Goal: Information Seeking & Learning: Find contact information

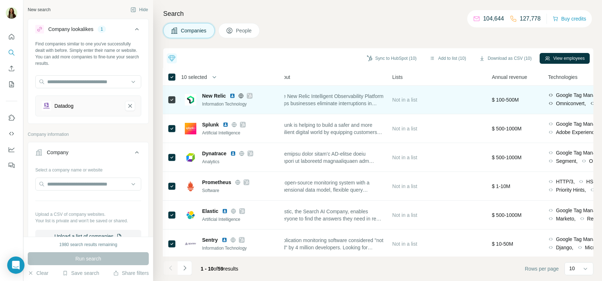
scroll to position [0, 0]
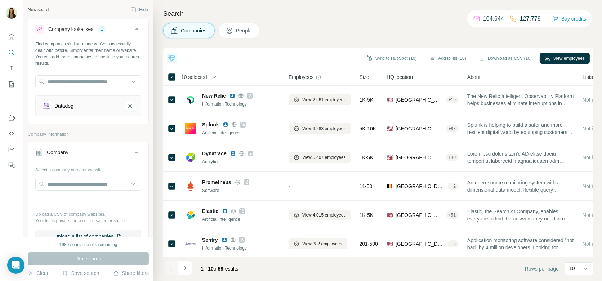
click at [238, 30] on span "People" at bounding box center [244, 30] width 17 height 7
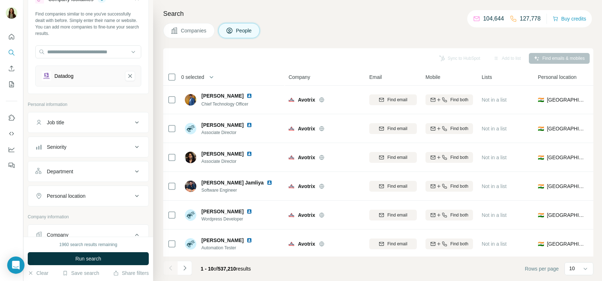
scroll to position [39, 0]
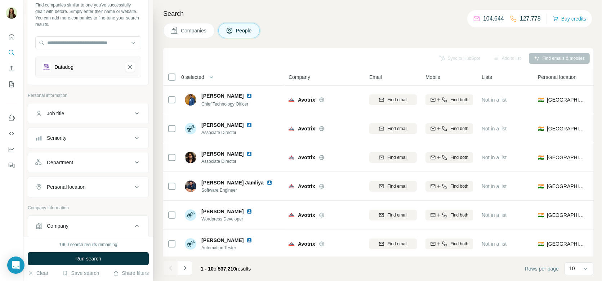
click at [67, 114] on div "Job title" at bounding box center [83, 113] width 97 height 7
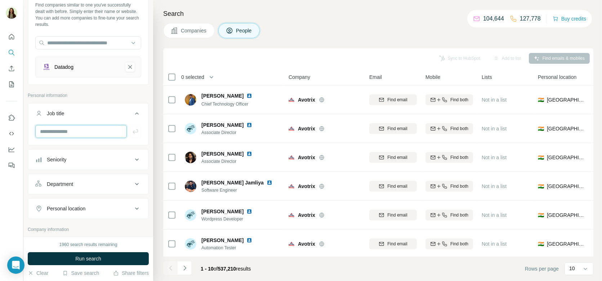
click at [71, 133] on input "text" at bounding box center [80, 131] width 91 height 13
type input "********"
click at [136, 129] on icon "button" at bounding box center [135, 131] width 7 height 7
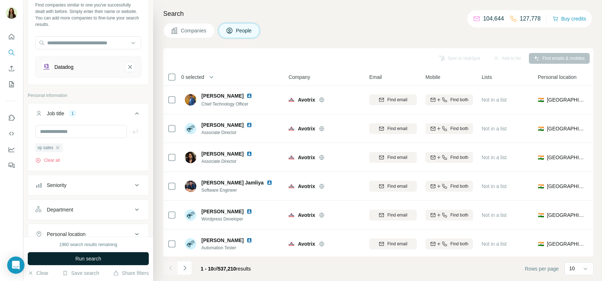
click at [93, 258] on span "Run search" at bounding box center [88, 258] width 26 height 7
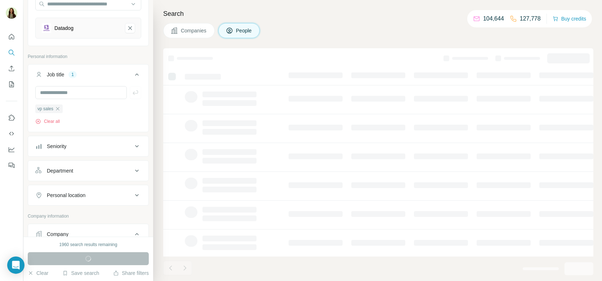
scroll to position [80, 0]
click at [82, 192] on div "Personal location" at bounding box center [66, 192] width 39 height 7
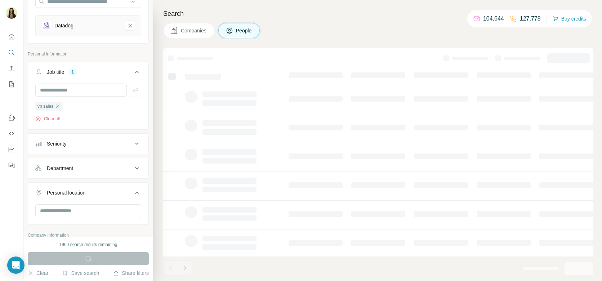
scroll to position [130, 0]
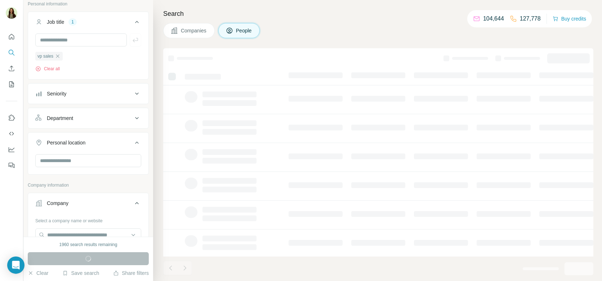
click at [72, 120] on div "Department" at bounding box center [60, 117] width 26 height 7
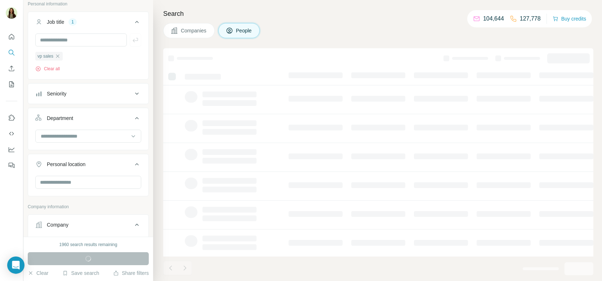
click at [71, 91] on div "Seniority" at bounding box center [83, 93] width 97 height 7
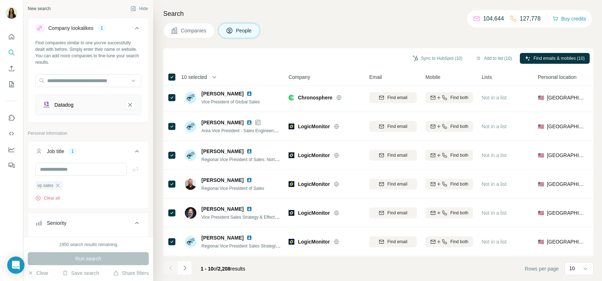
scroll to position [0, 0]
click at [137, 30] on icon at bounding box center [136, 29] width 9 height 9
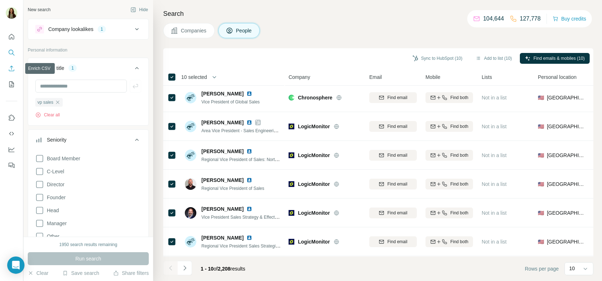
click at [10, 71] on icon "Enrich CSV" at bounding box center [11, 68] width 7 height 7
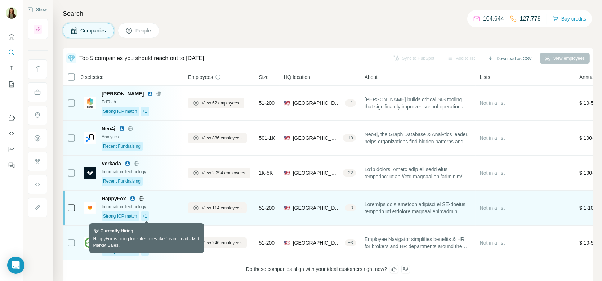
click at [149, 215] on div "+1" at bounding box center [145, 215] width 9 height 9
